Goal: Answer question/provide support

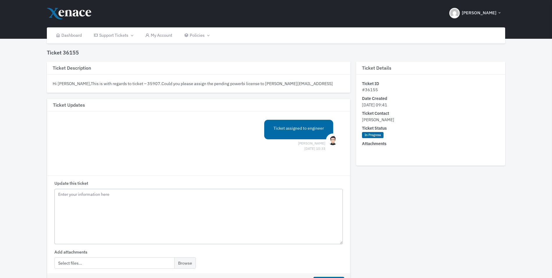
drag, startPoint x: 86, startPoint y: 214, endPoint x: 92, endPoint y: 207, distance: 8.9
click at [86, 214] on textarea "Update this ticket" at bounding box center [198, 216] width 289 height 55
click at [80, 224] on textarea "Hi [PERSON_NAME], Hope you are doing well. Do we have an update on this? Thanks…" at bounding box center [198, 216] width 289 height 55
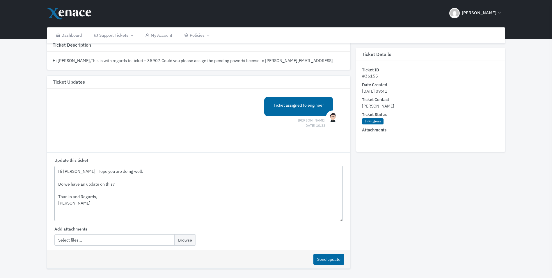
scroll to position [44, 0]
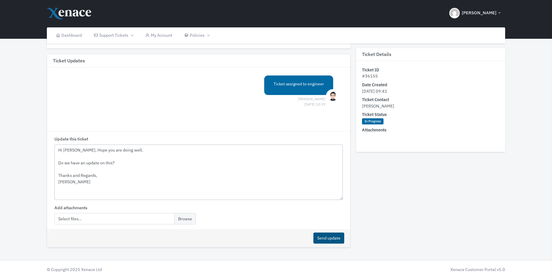
type textarea "Hi [PERSON_NAME], Hope you are doing well. Do we have an update on this? Thanks…"
click at [328, 232] on button "Send update" at bounding box center [328, 237] width 31 height 11
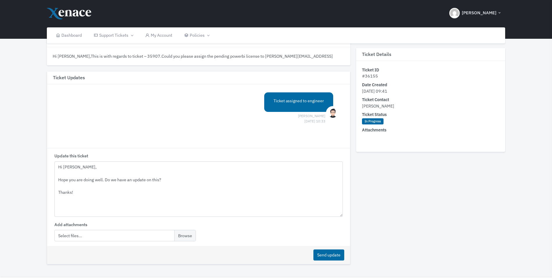
scroll to position [44, 0]
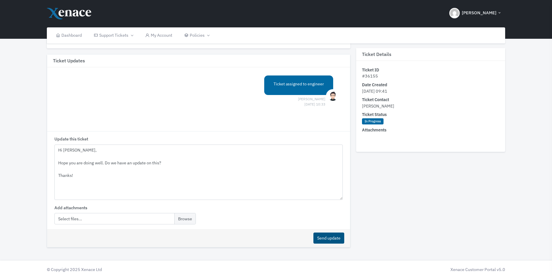
type textarea "Hi James, Hope you are doing well. Do we have an update on this? Thanks!"
click at [325, 242] on button "Send update" at bounding box center [328, 237] width 31 height 11
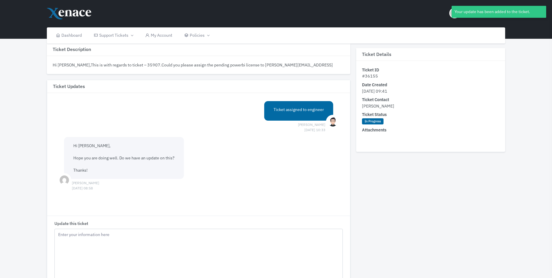
scroll to position [0, 0]
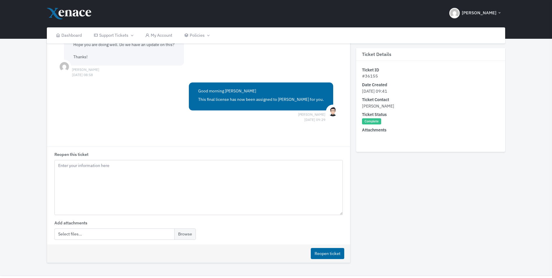
scroll to position [145, 0]
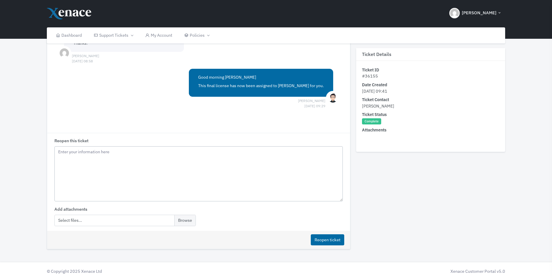
click at [143, 175] on textarea "Reopen this ticket" at bounding box center [198, 173] width 289 height 55
click at [159, 168] on textarea "Reopen this ticket" at bounding box center [198, 173] width 289 height 55
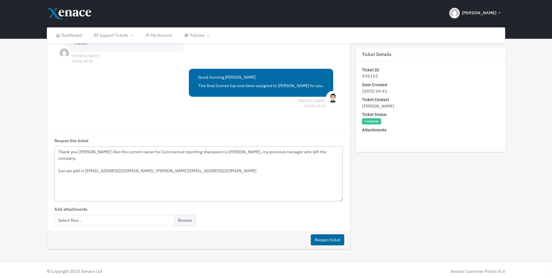
drag, startPoint x: 148, startPoint y: 165, endPoint x: 125, endPoint y: 164, distance: 23.3
click at [125, 164] on textarea "Thank you [PERSON_NAME]! Also the current owner for Commerical reporting sharep…" at bounding box center [198, 173] width 289 height 55
paste textarea "C"
drag, startPoint x: 123, startPoint y: 165, endPoint x: 84, endPoint y: 164, distance: 39.6
click at [84, 164] on textarea "Thank you [PERSON_NAME]! Also the current owner for Commerical reporting sharep…" at bounding box center [198, 173] width 289 height 55
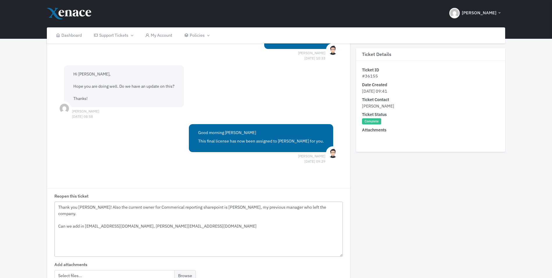
scroll to position [147, 0]
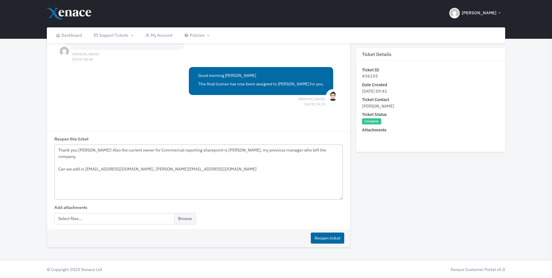
click at [184, 175] on textarea "Thank you [PERSON_NAME]! Also the current owner for Commerical reporting sharep…" at bounding box center [198, 171] width 289 height 55
click at [180, 164] on textarea "Thank you [PERSON_NAME]! Also the current owner for Commerical reporting sharep…" at bounding box center [198, 171] width 289 height 55
drag, startPoint x: 80, startPoint y: 162, endPoint x: 73, endPoint y: 162, distance: 7.0
click at [73, 162] on textarea "Thank you [PERSON_NAME]! Also the current owner for Commerical reporting sharep…" at bounding box center [198, 171] width 289 height 55
click at [91, 166] on textarea "Thank you [PERSON_NAME]! Also the current owner for Commerical reporting sharep…" at bounding box center [198, 171] width 289 height 55
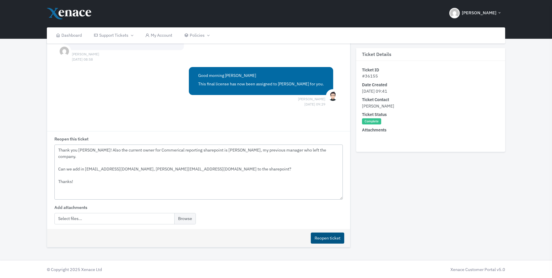
type textarea "Thank you [PERSON_NAME]! Also the current owner for Commerical reporting sharep…"
drag, startPoint x: 326, startPoint y: 240, endPoint x: 321, endPoint y: 239, distance: 5.3
click at [326, 240] on button "Reopen ticket" at bounding box center [327, 237] width 33 height 11
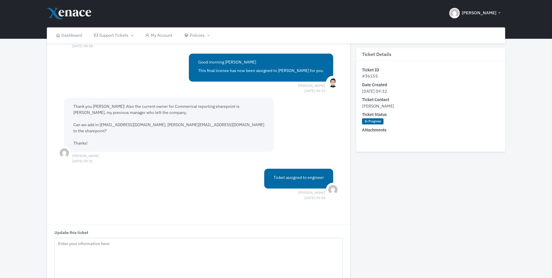
scroll to position [219, 0]
